Goal: Task Accomplishment & Management: Use online tool/utility

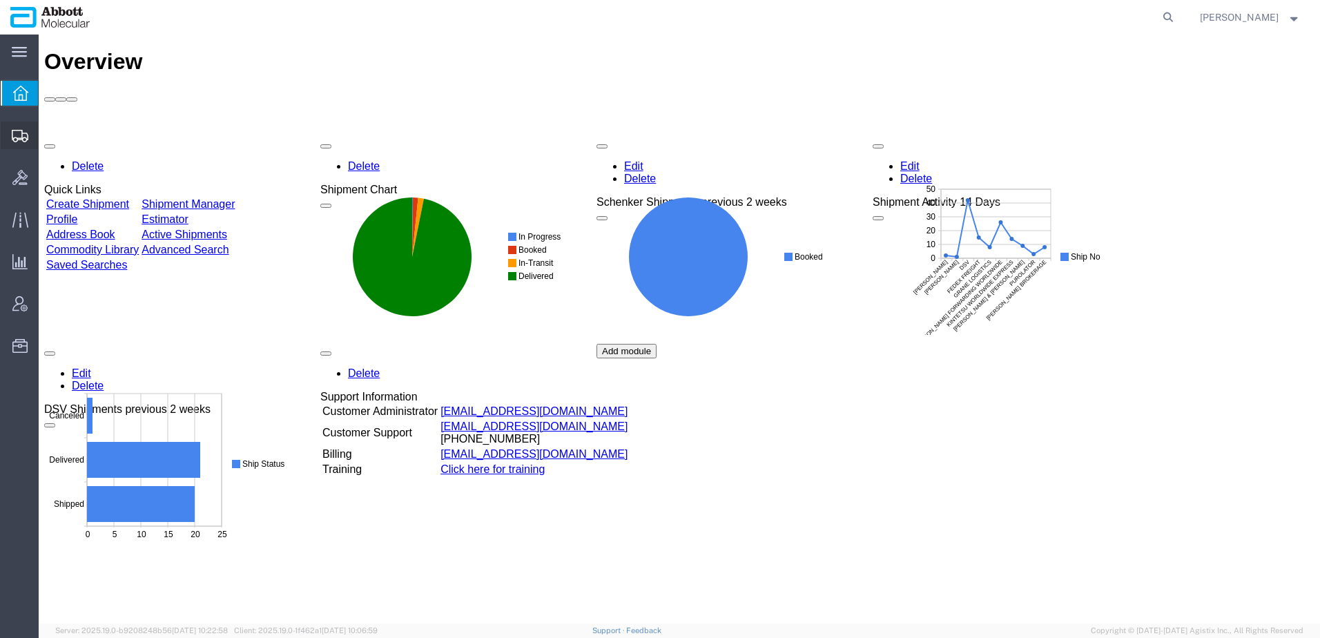
click at [0, 0] on span "Create from Template" at bounding box center [0, 0] width 0 height 0
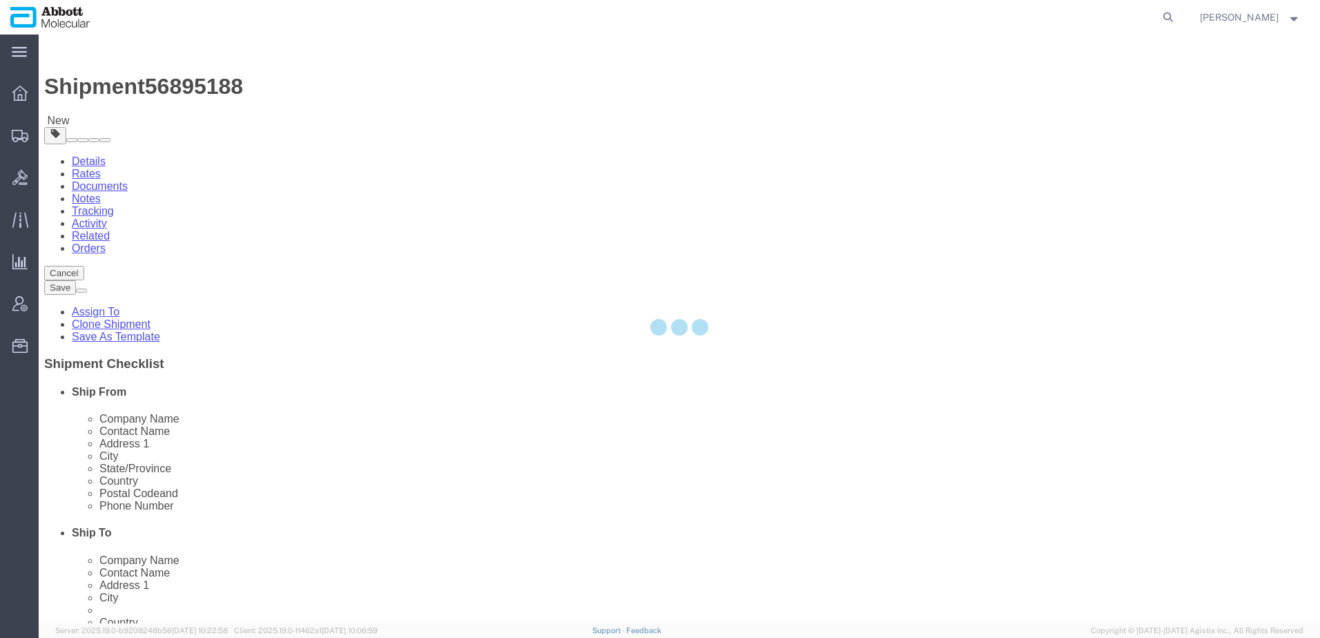
select select "48451"
select select
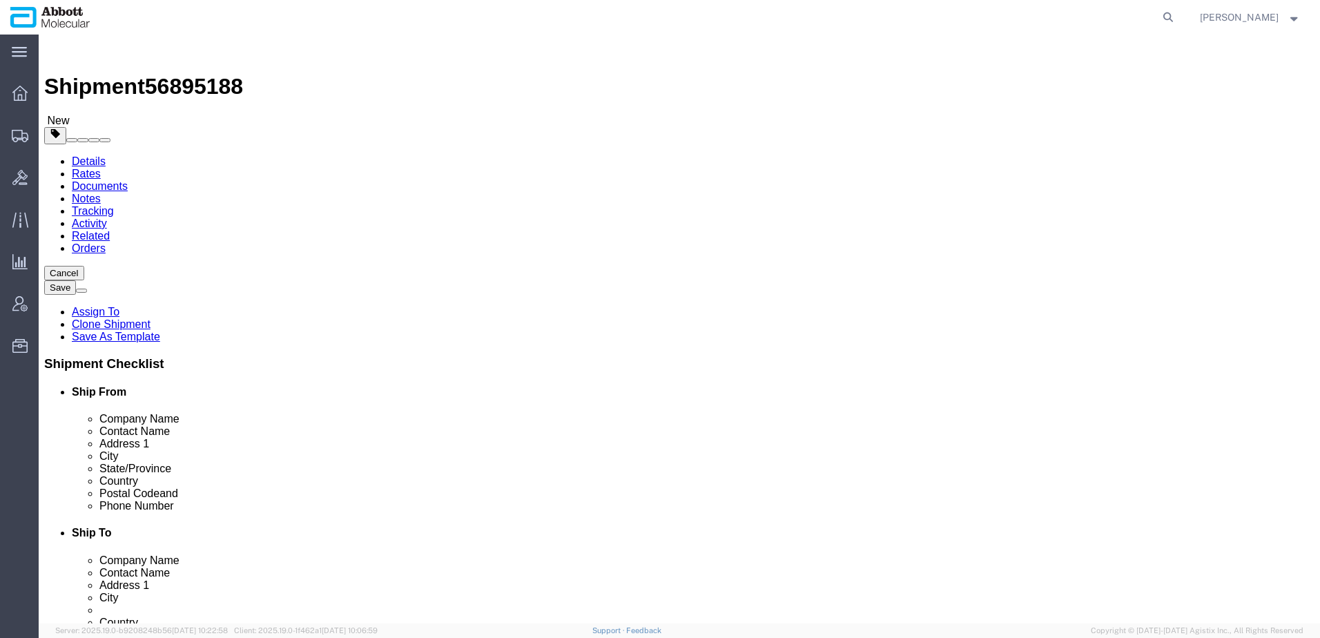
drag, startPoint x: 889, startPoint y: 311, endPoint x: 490, endPoint y: 305, distance: 399.8
click div "Ship From Location Location Des Plaines My Profile Location Des Plaines Des Pla…"
drag, startPoint x: 798, startPoint y: 334, endPoint x: 492, endPoint y: 340, distance: 305.3
click div "Ship From Location Location Des Plaines My Profile Location Des Plaines Des Pla…"
drag, startPoint x: 796, startPoint y: 468, endPoint x: 620, endPoint y: 479, distance: 176.4
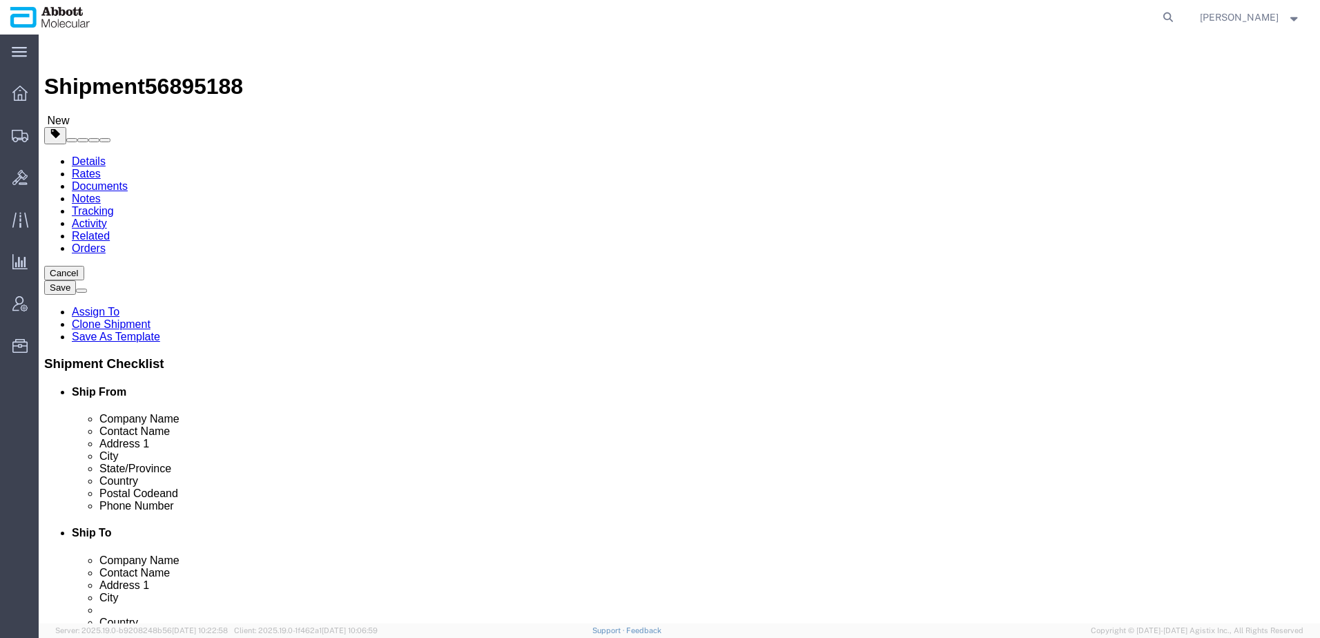
click div "Phone Number 56-2-2396-0600"
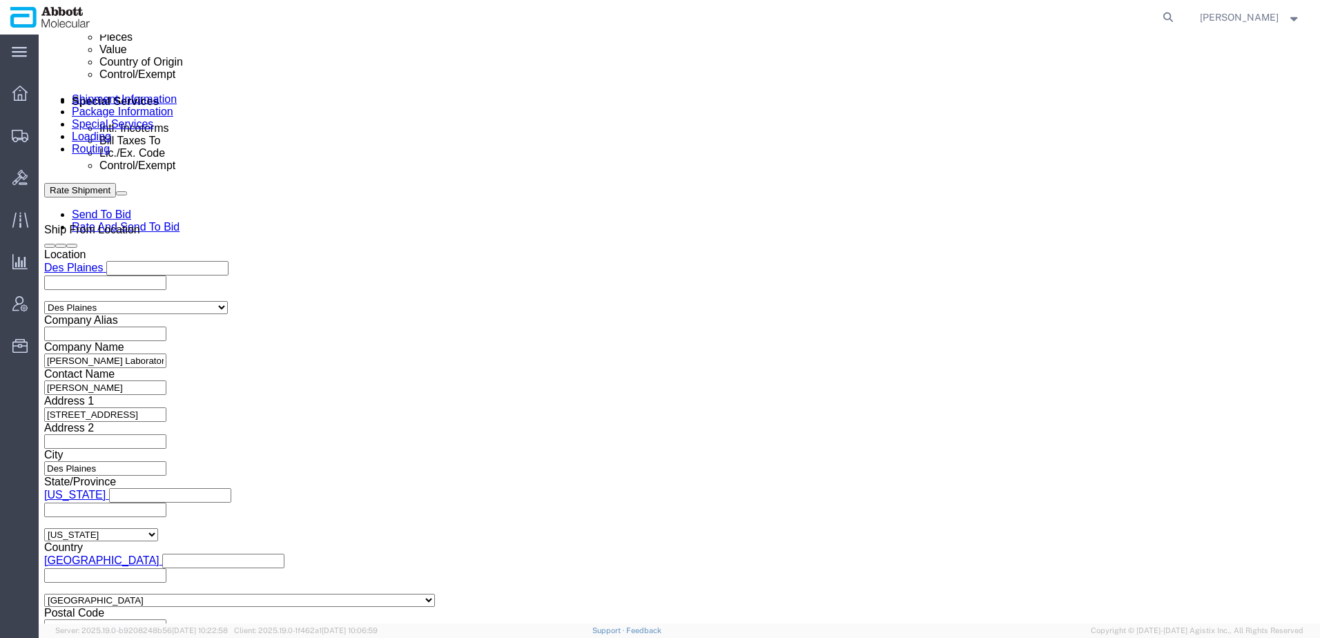
scroll to position [829, 0]
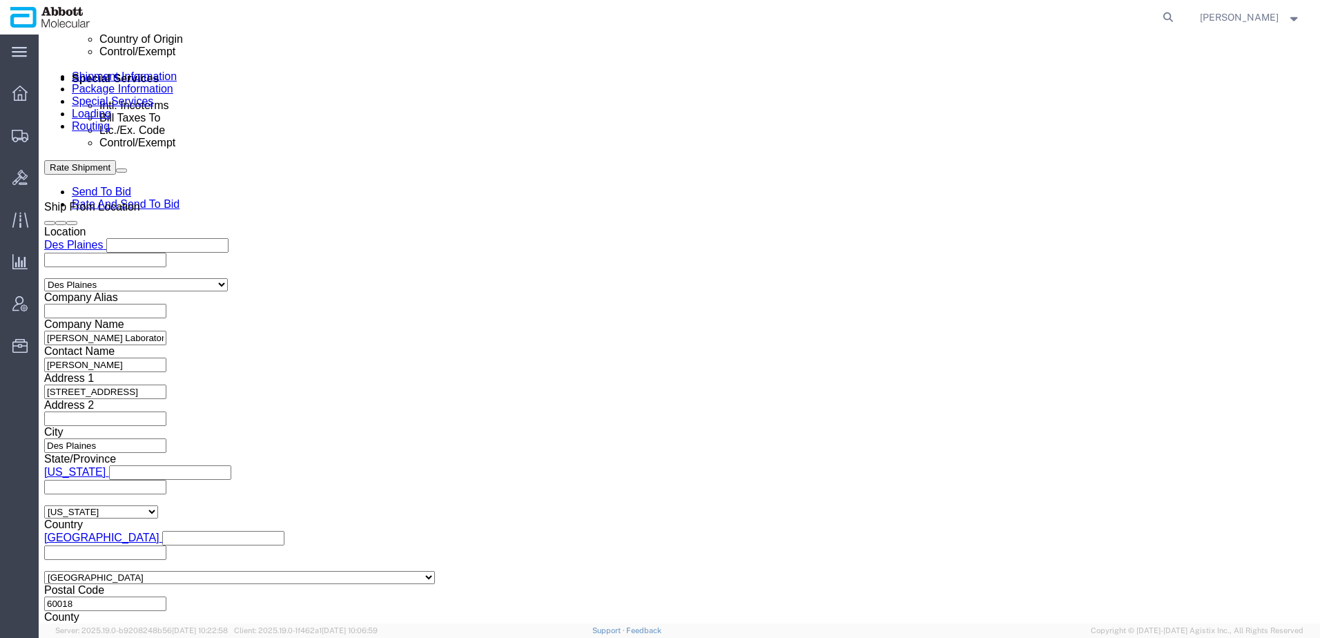
click icon
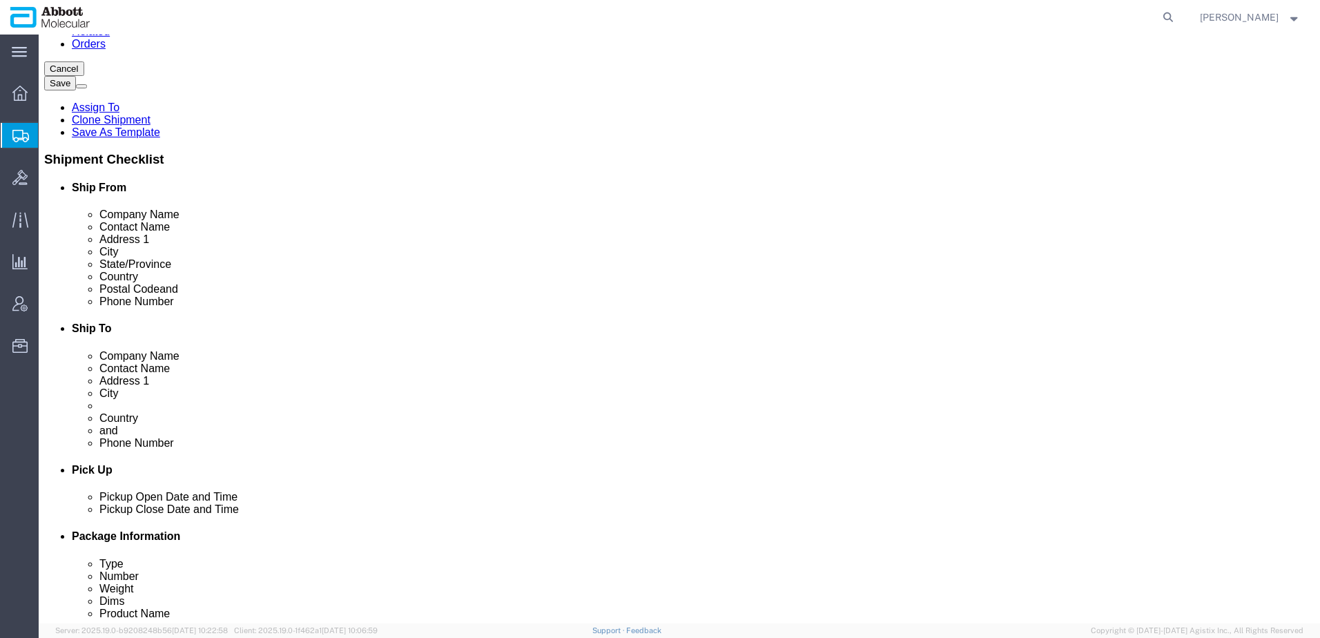
scroll to position [207, 0]
